Goal: Check status: Check status

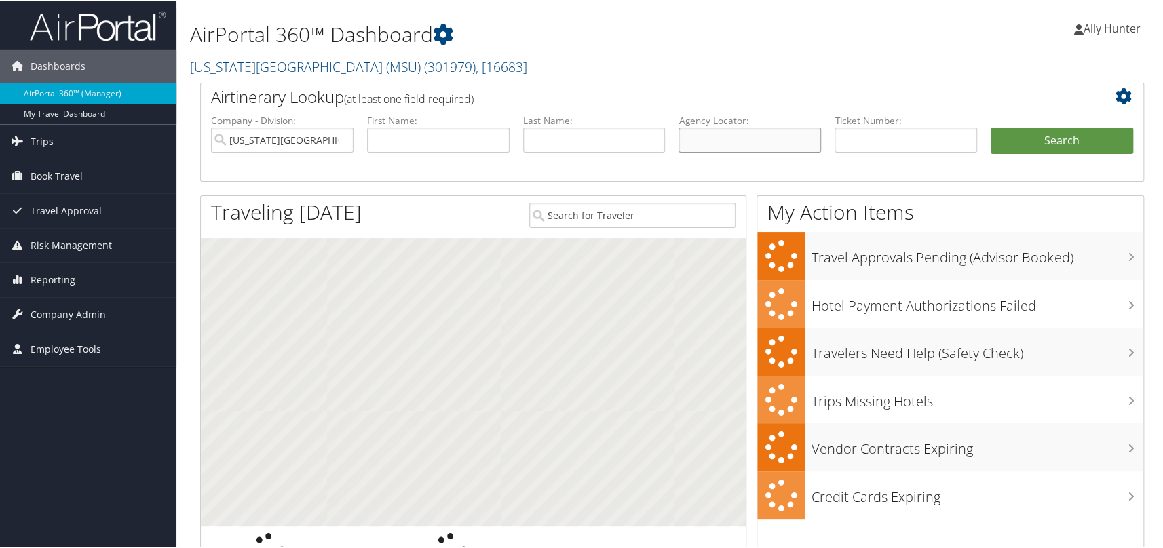
click at [733, 141] on input "text" at bounding box center [750, 138] width 143 height 25
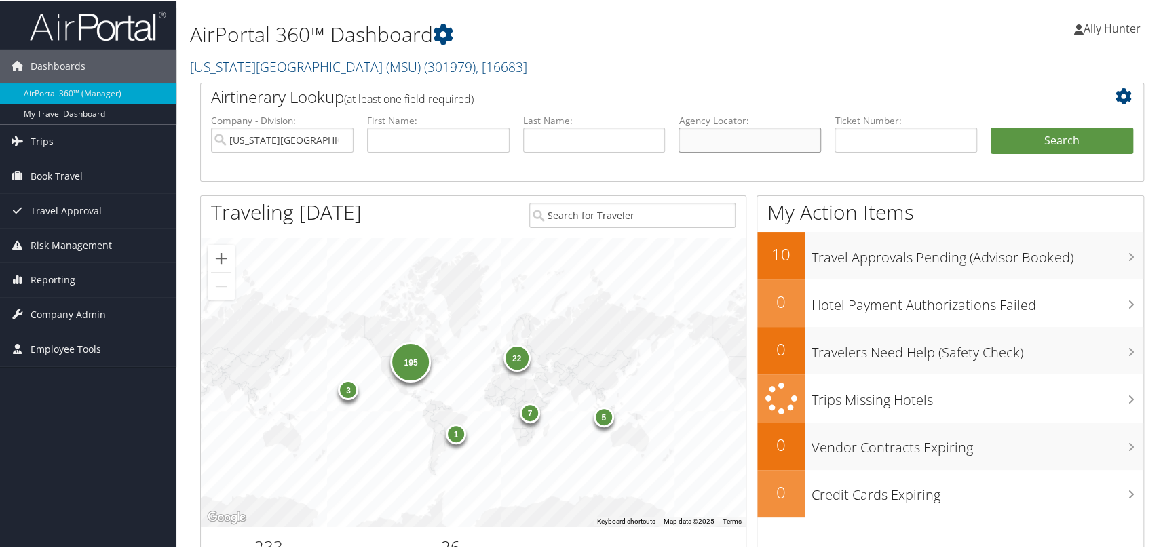
paste input "DLKKB8"
type input "DLKKB8"
drag, startPoint x: 1055, startPoint y: 138, endPoint x: 943, endPoint y: 132, distance: 111.5
click at [1054, 138] on button "Search" at bounding box center [1062, 139] width 143 height 27
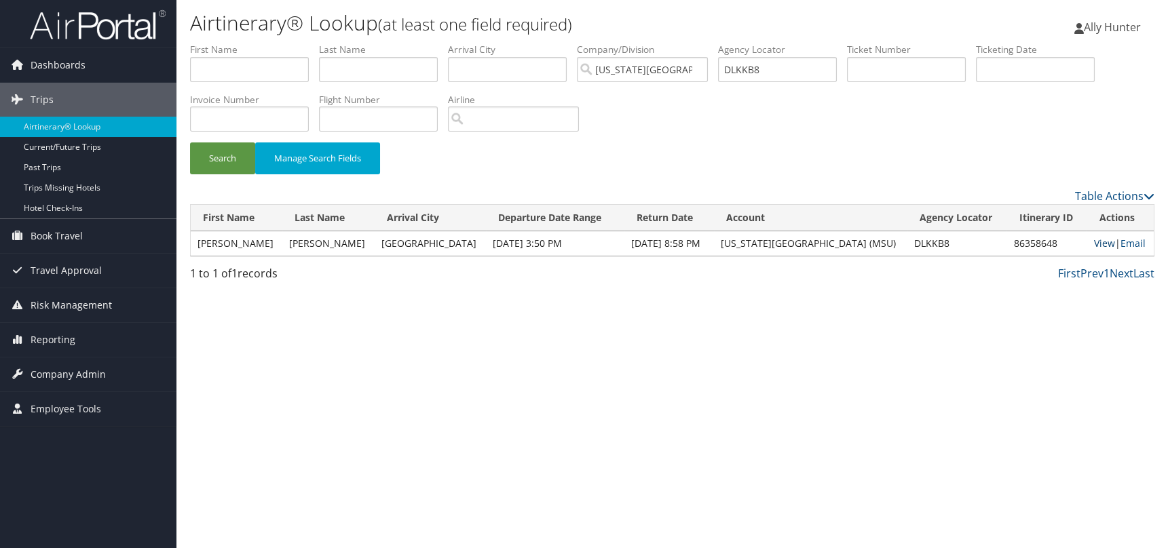
click at [1096, 243] on link "View" at bounding box center [1104, 243] width 21 height 13
drag, startPoint x: 783, startPoint y: 65, endPoint x: 583, endPoint y: 18, distance: 205.6
click at [600, 20] on div "Airtinerary® Lookup (at least one field required) Ally Hunter Ally Hunter My Se…" at bounding box center [672, 274] width 992 height 548
paste input "88Q"
type input "DLK88Q"
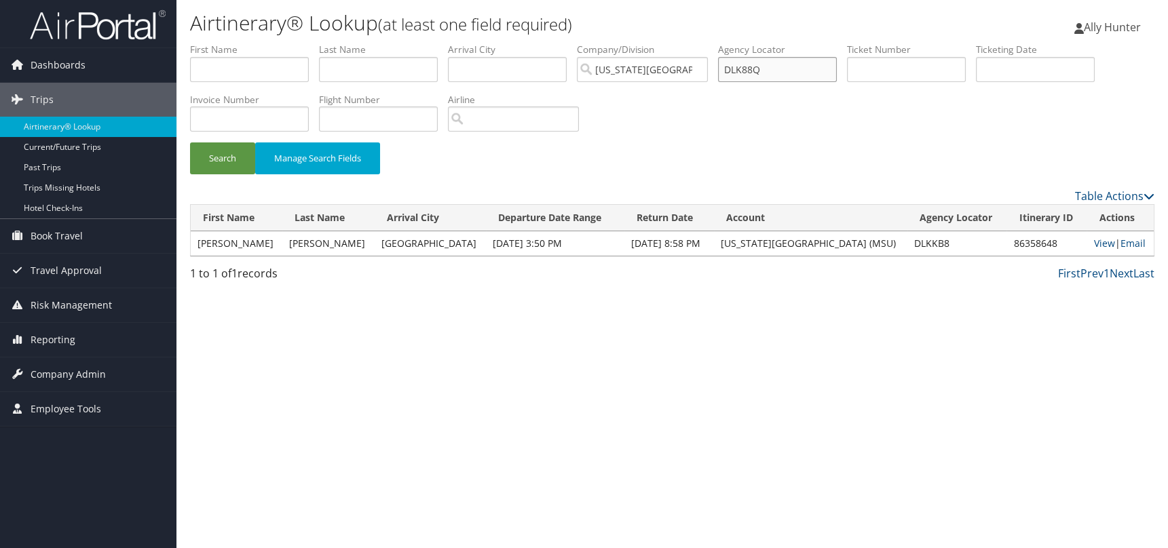
click at [190, 143] on button "Search" at bounding box center [222, 159] width 65 height 32
click at [1100, 237] on link "View" at bounding box center [1104, 243] width 21 height 13
click at [1112, 34] on link "Ally Hunter" at bounding box center [1114, 27] width 80 height 41
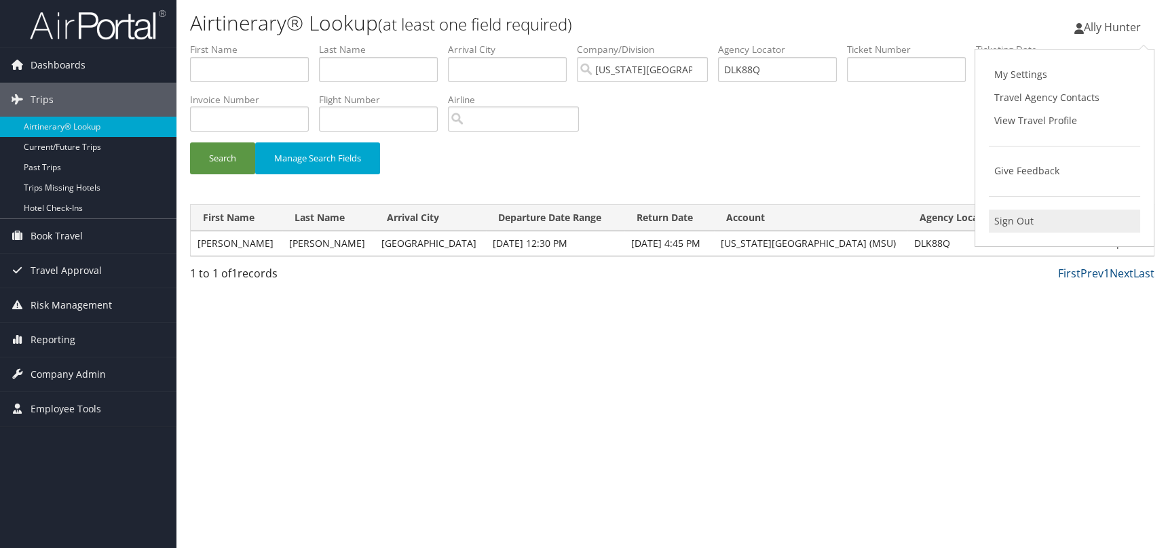
click at [1001, 221] on link "Sign Out" at bounding box center [1064, 221] width 151 height 23
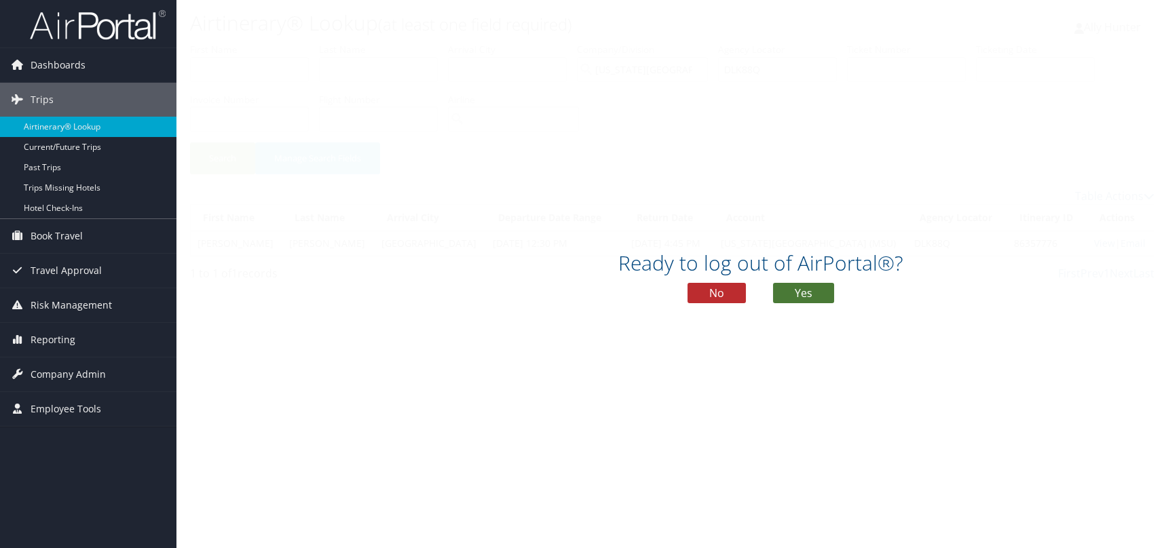
click at [808, 291] on button "Yes" at bounding box center [803, 293] width 61 height 20
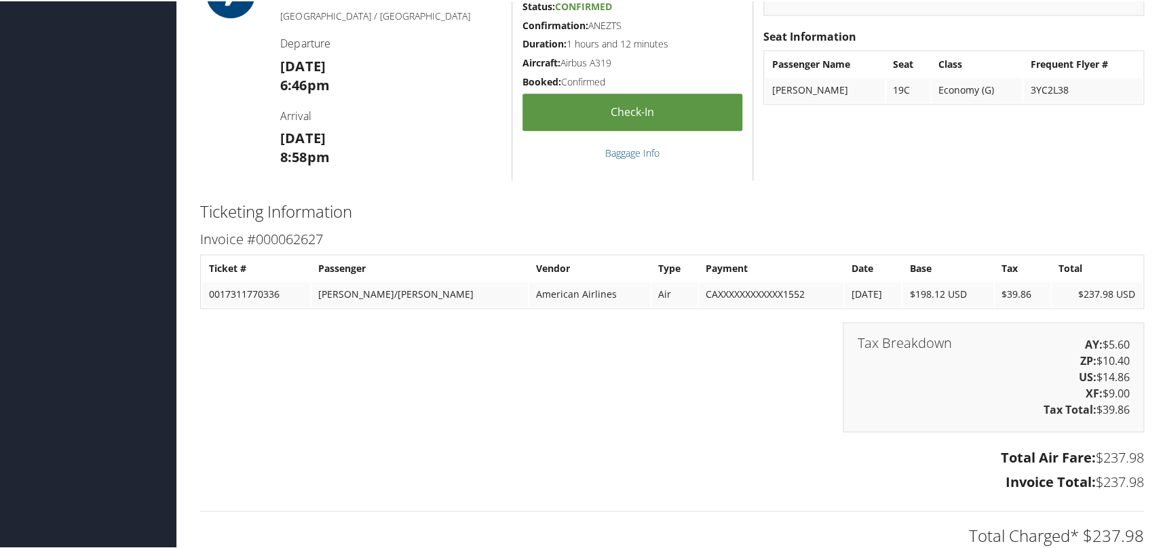
scroll to position [1174, 0]
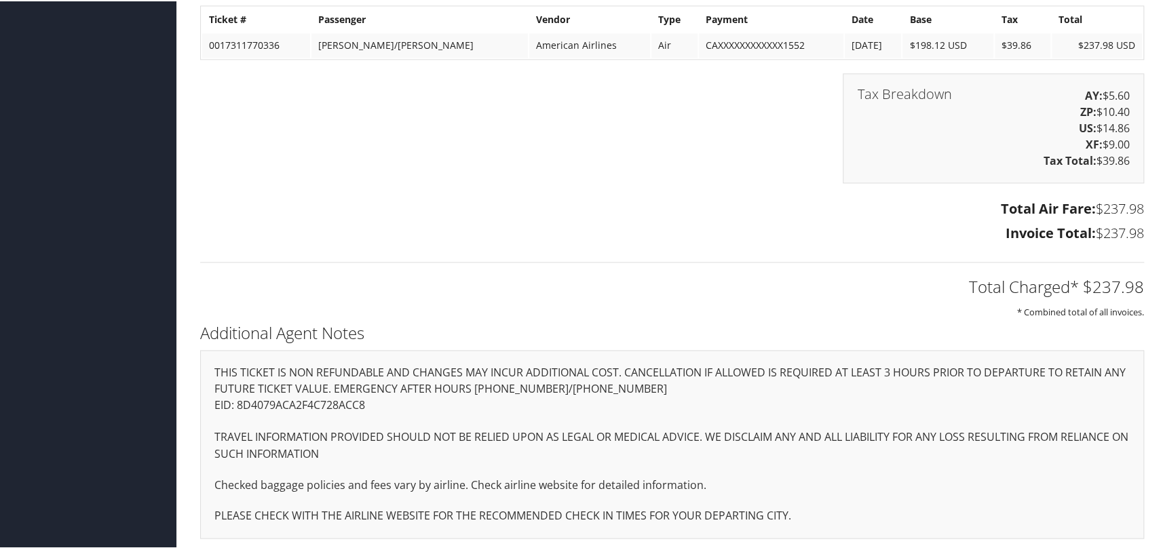
click at [316, 400] on p "EID: 8D4079ACA2F4C728ACC8" at bounding box center [672, 405] width 916 height 18
copy p "8D4079ACA2F4C728ACC8"
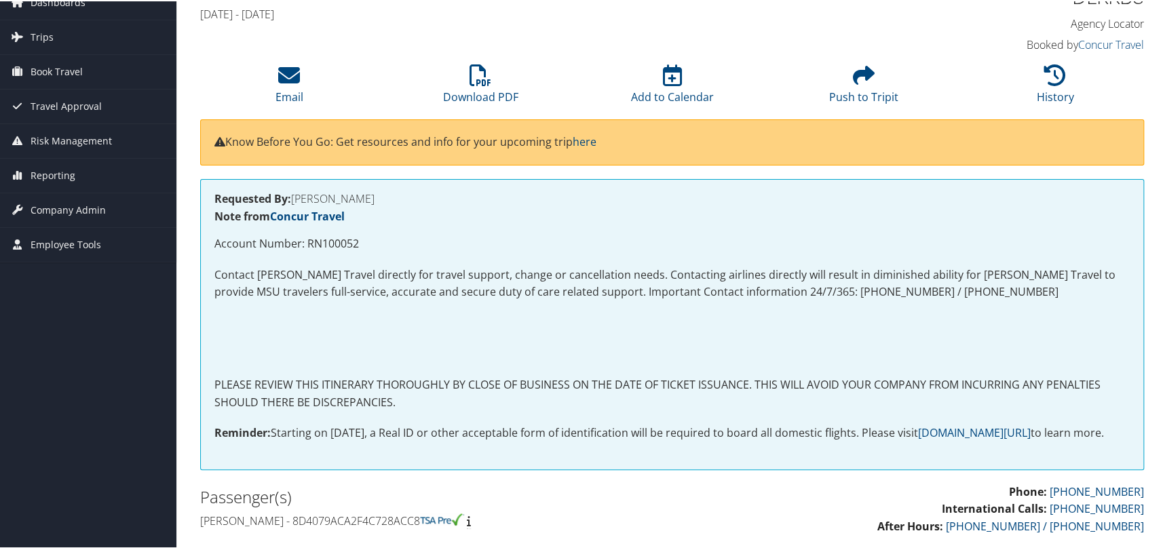
scroll to position [0, 0]
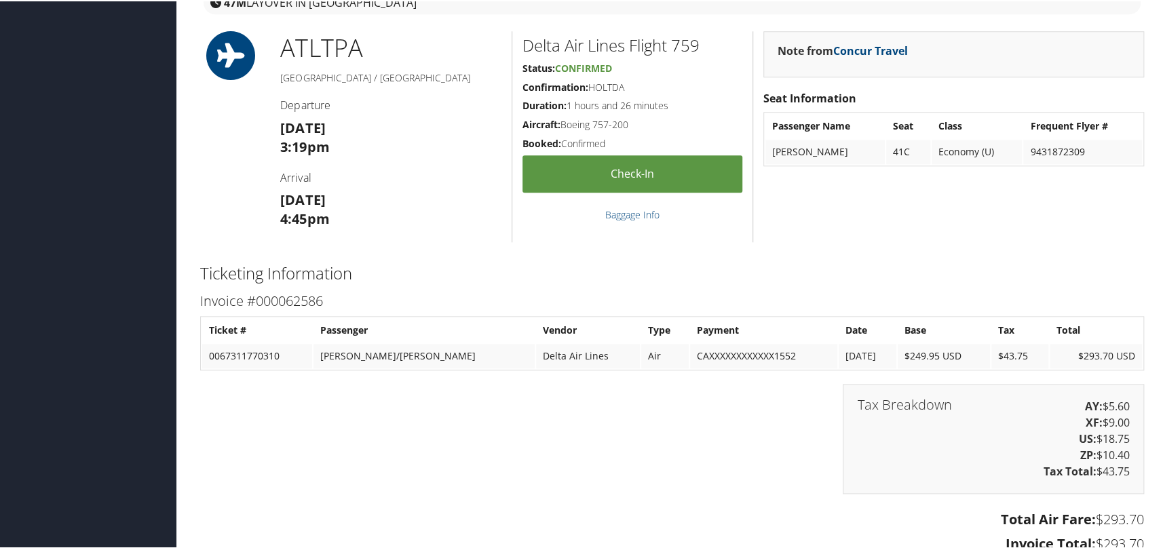
scroll to position [1174, 0]
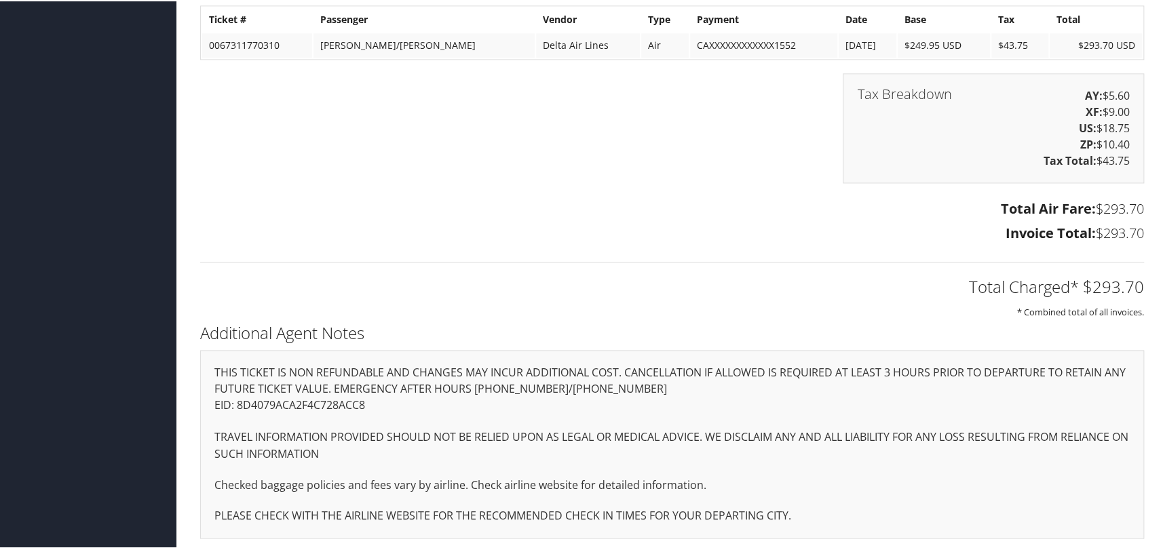
click at [280, 400] on p "EID: 8D4079ACA2F4C728ACC8" at bounding box center [672, 405] width 916 height 18
click at [279, 401] on p "EID: 8D4079ACA2F4C728ACC8" at bounding box center [672, 405] width 916 height 18
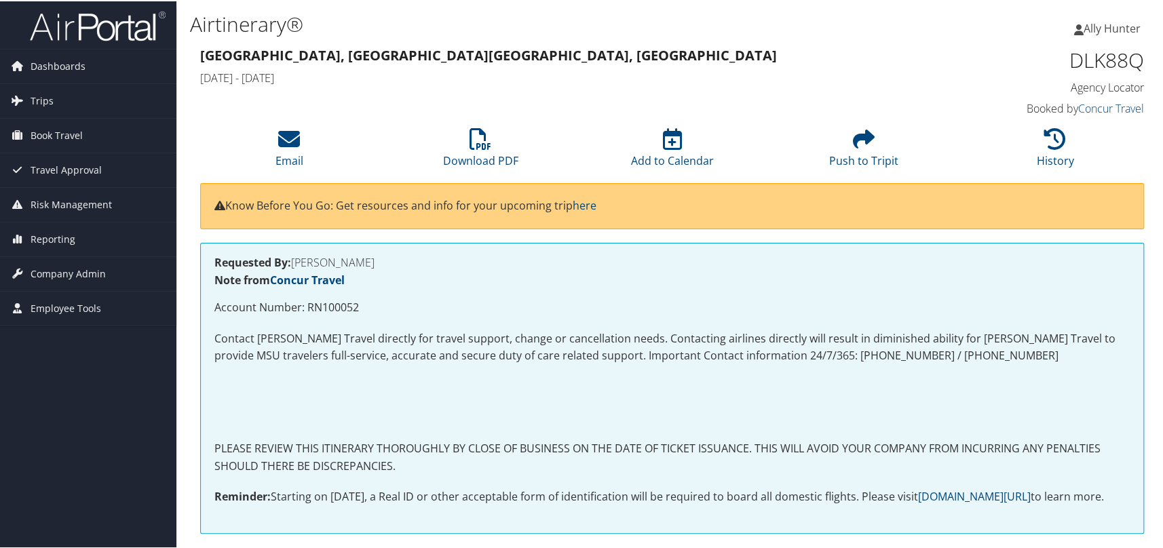
scroll to position [61, 0]
